Goal: Information Seeking & Learning: Learn about a topic

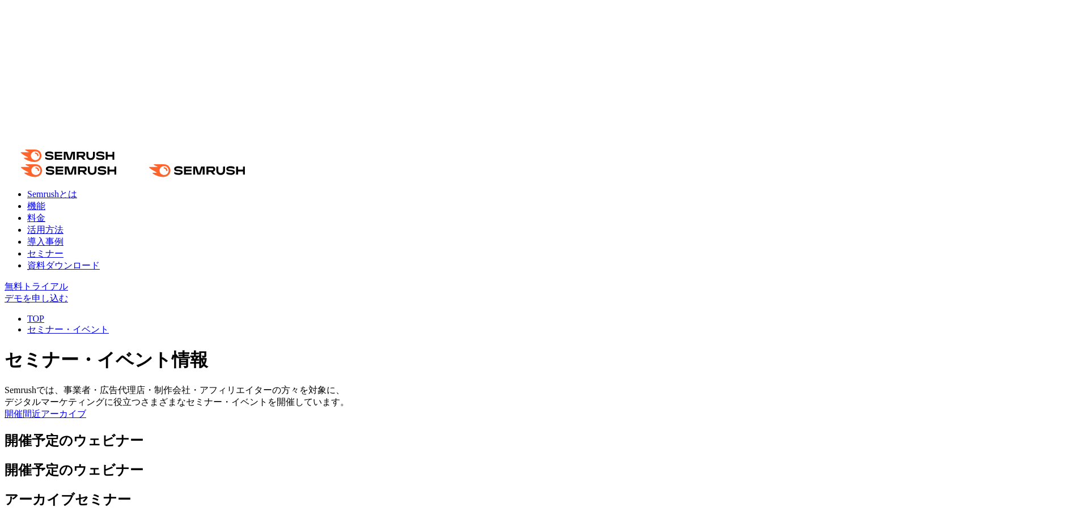
click at [63, 225] on link "活用方法" at bounding box center [45, 230] width 36 height 10
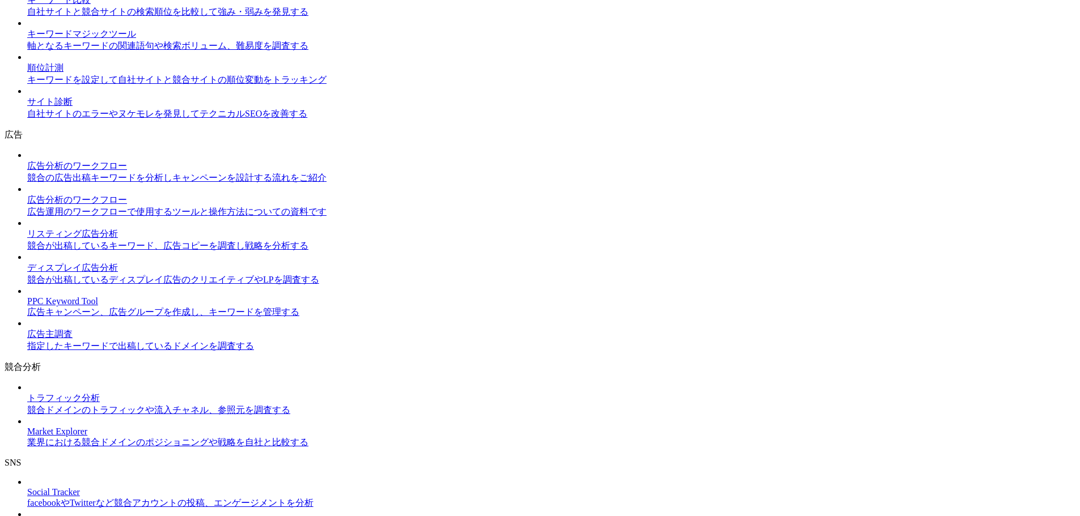
scroll to position [680, 0]
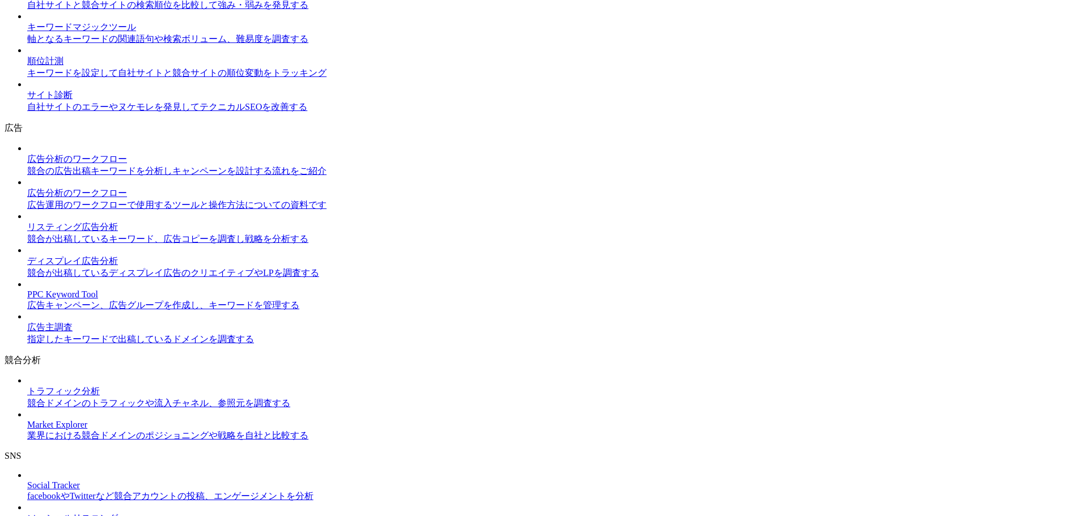
click at [27, 320] on img at bounding box center [27, 320] width 0 height 0
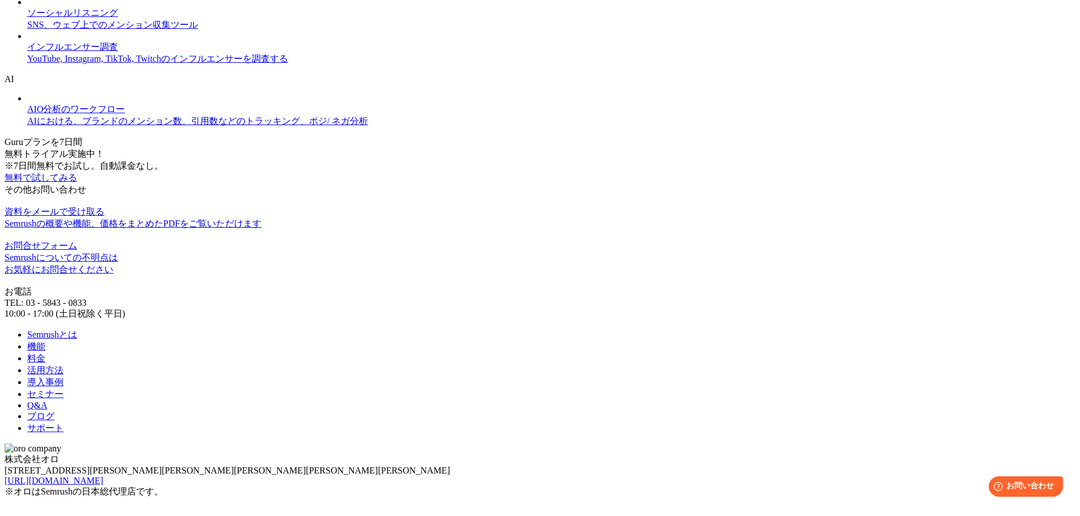
scroll to position [1077, 0]
